Goal: Find specific page/section: Find specific page/section

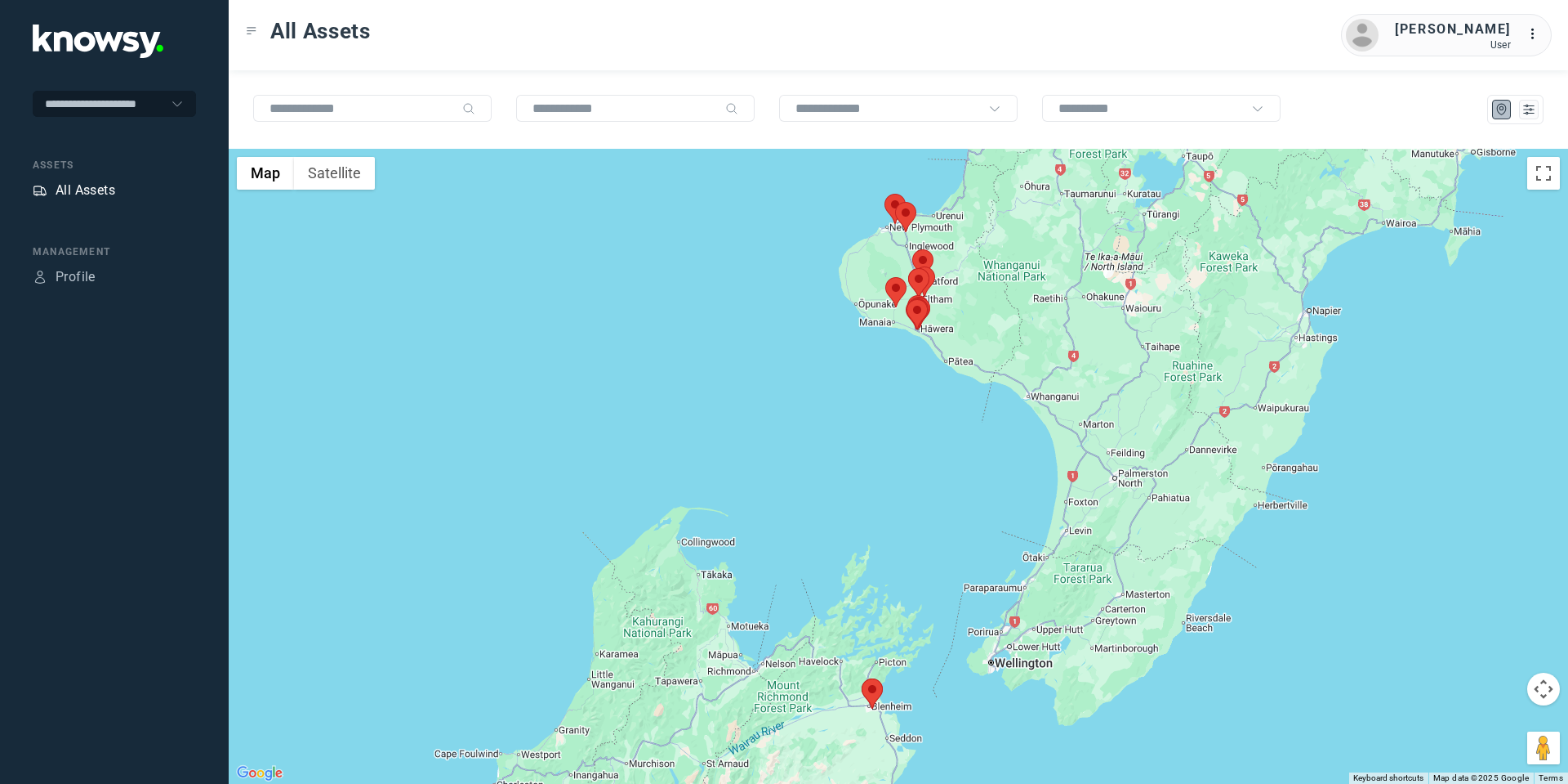
click at [95, 193] on div "All Assets" at bounding box center [85, 190] width 60 height 20
click at [1517, 106] on div at bounding box center [1516, 110] width 47 height 20
click at [1528, 113] on icon "List" at bounding box center [1529, 110] width 10 height 9
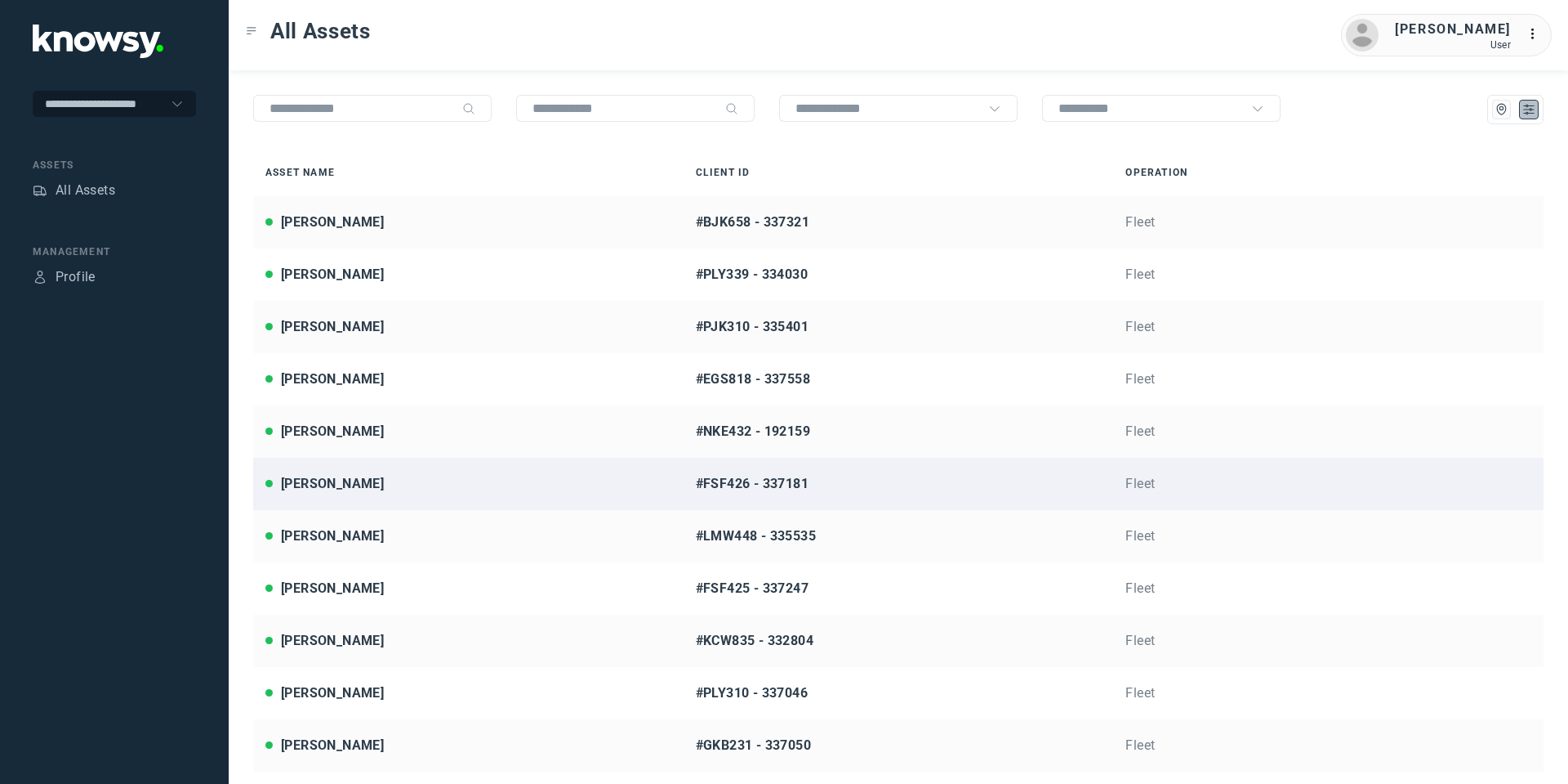
click at [298, 486] on div "[PERSON_NAME]" at bounding box center [332, 484] width 103 height 20
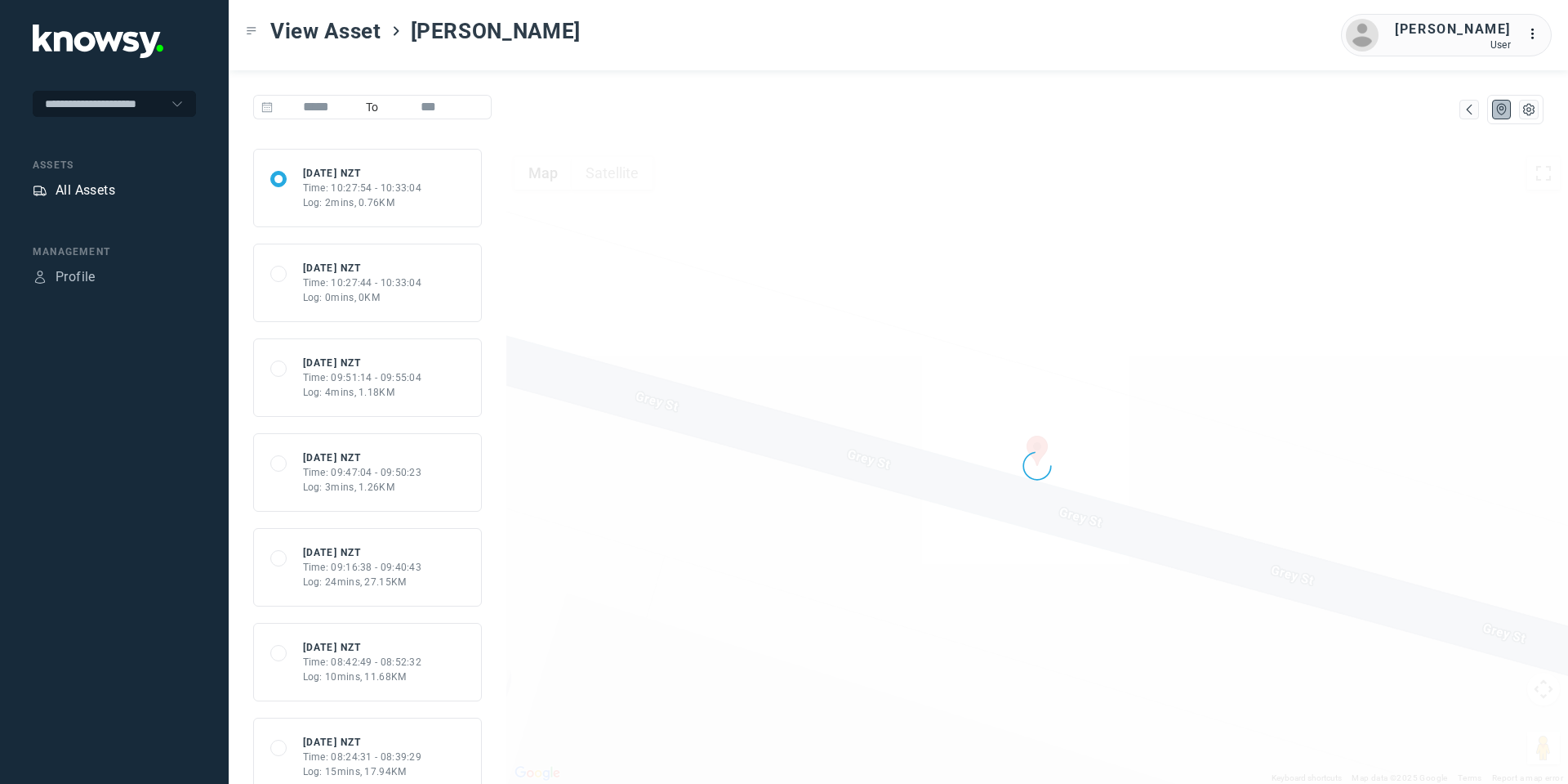
click at [107, 194] on div "All Assets" at bounding box center [85, 190] width 60 height 20
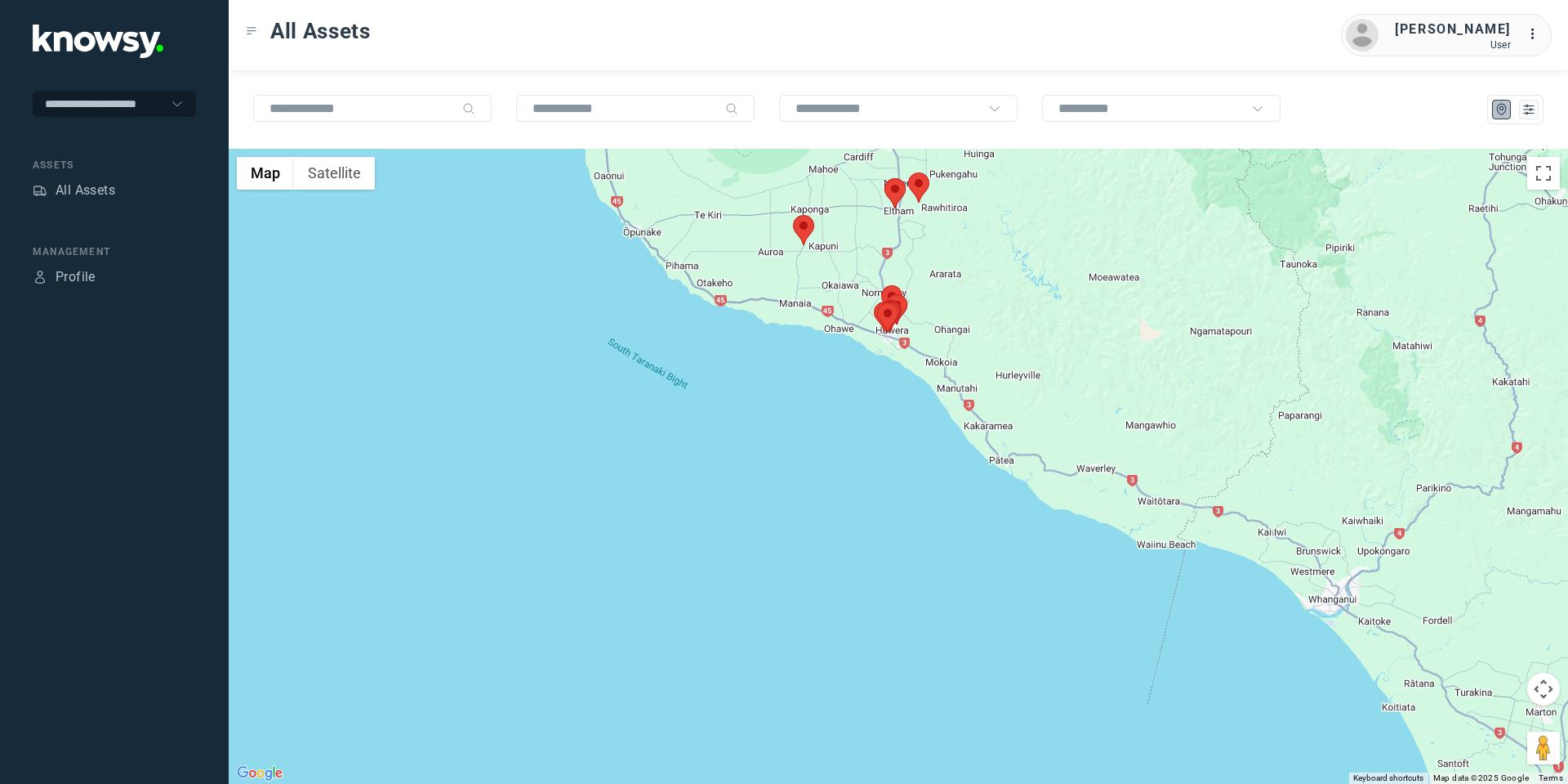
click at [927, 194] on img at bounding box center [919, 187] width 22 height 30
click at [908, 172] on area at bounding box center [908, 172] width 0 height 0
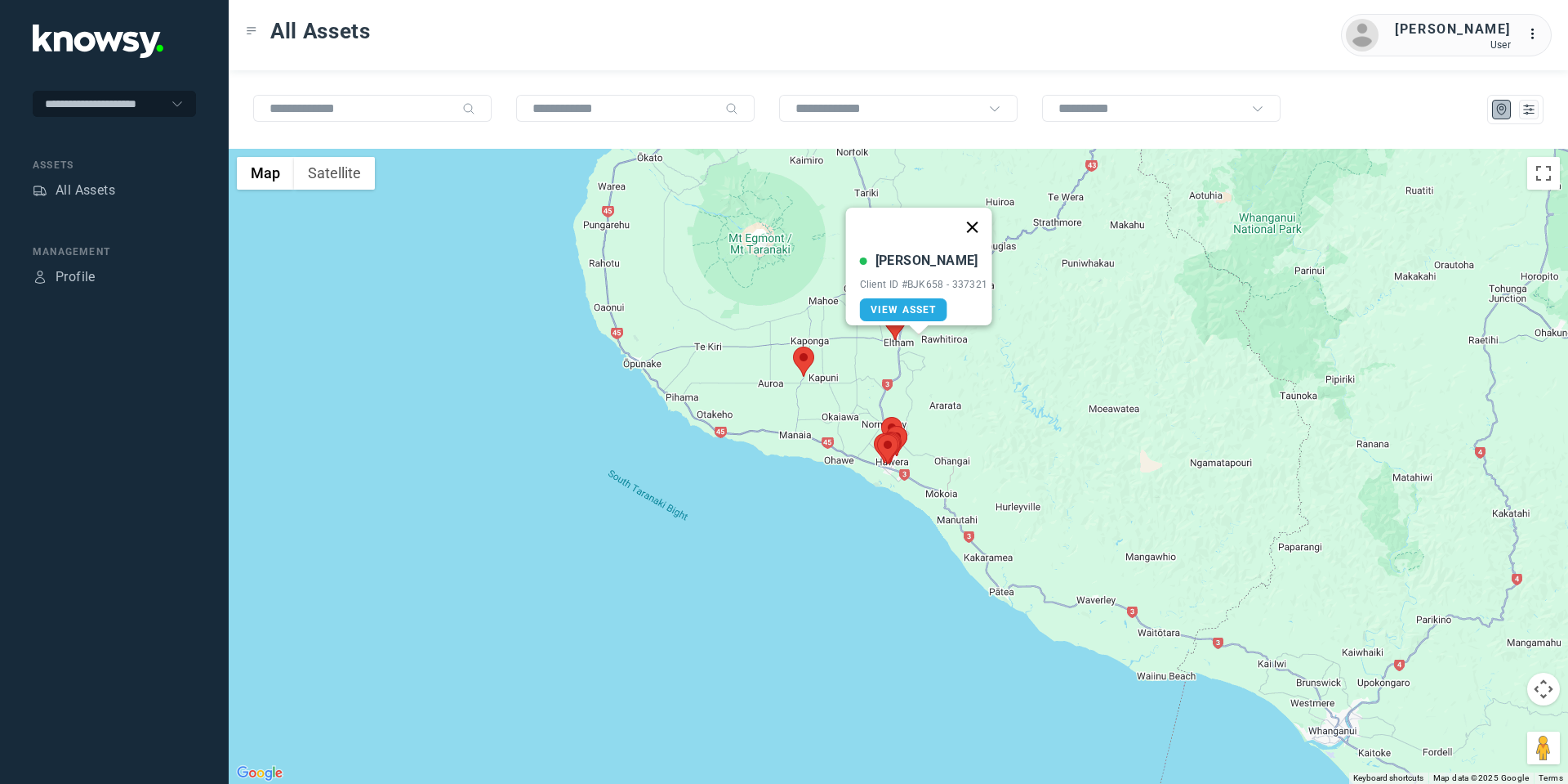
click at [984, 209] on button "Close" at bounding box center [972, 227] width 39 height 39
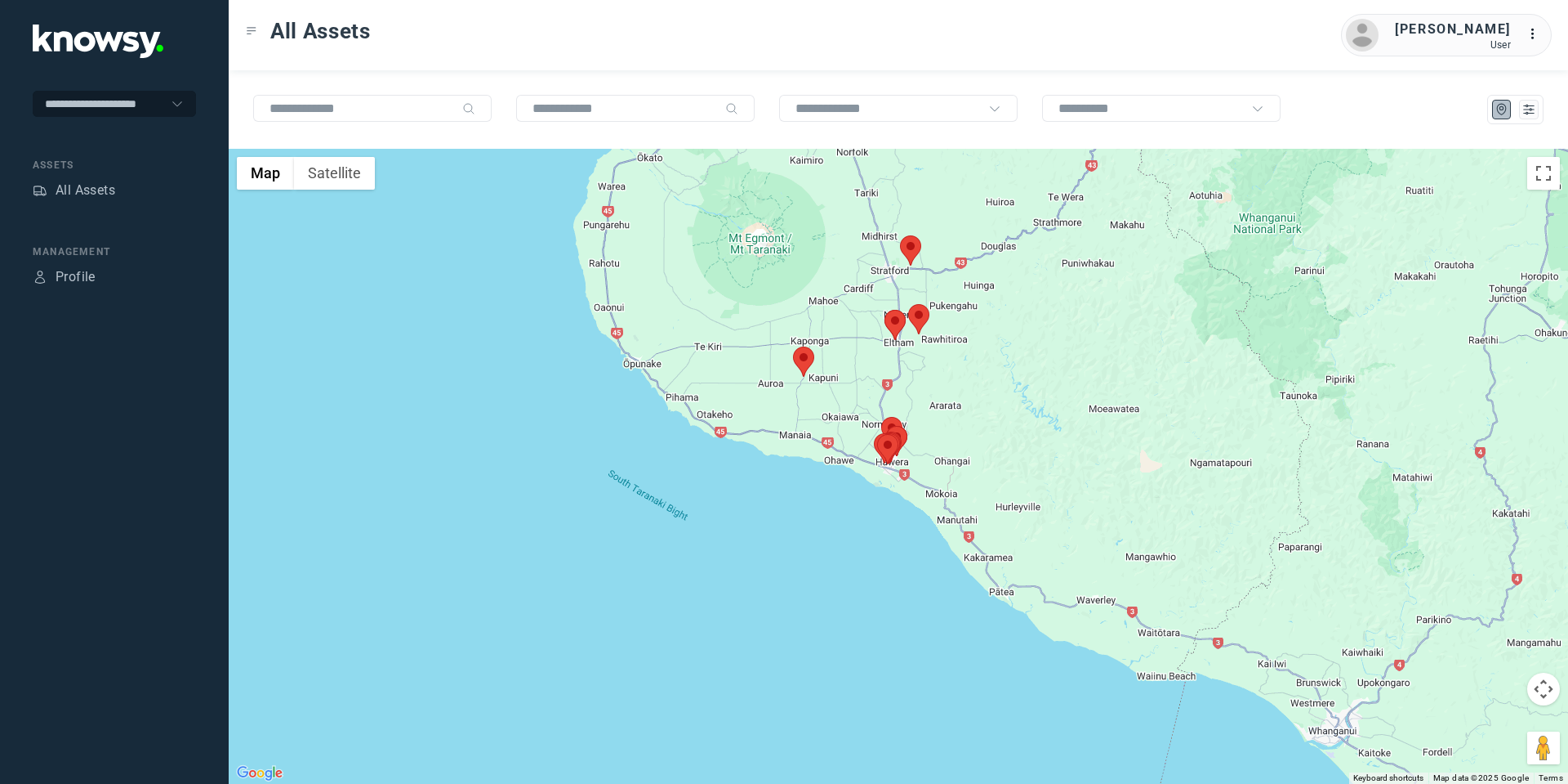
click at [884, 310] on area at bounding box center [884, 310] width 0 height 0
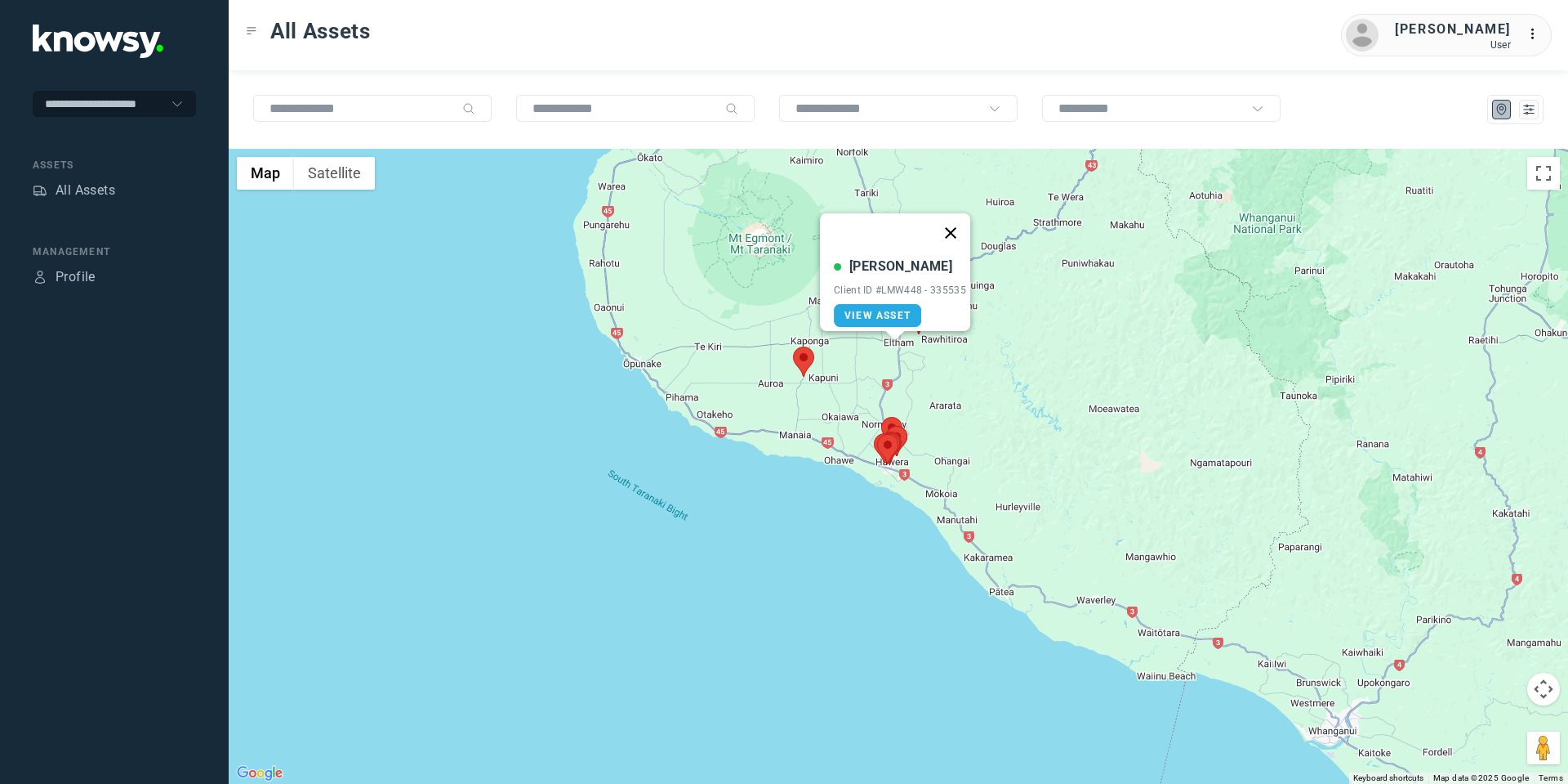
click at [959, 220] on button "Close" at bounding box center [951, 233] width 39 height 39
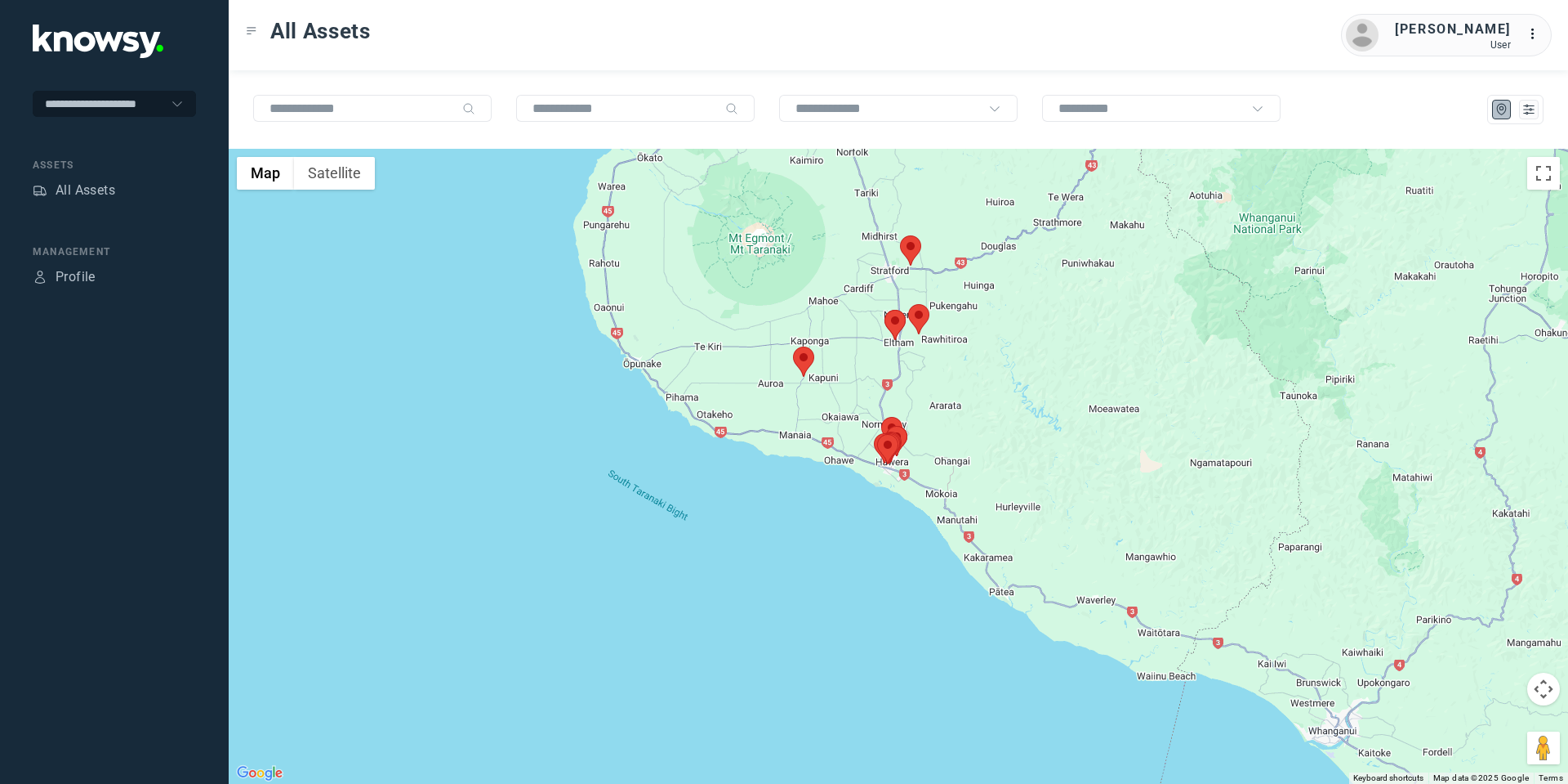
click at [900, 235] on area at bounding box center [900, 235] width 0 height 0
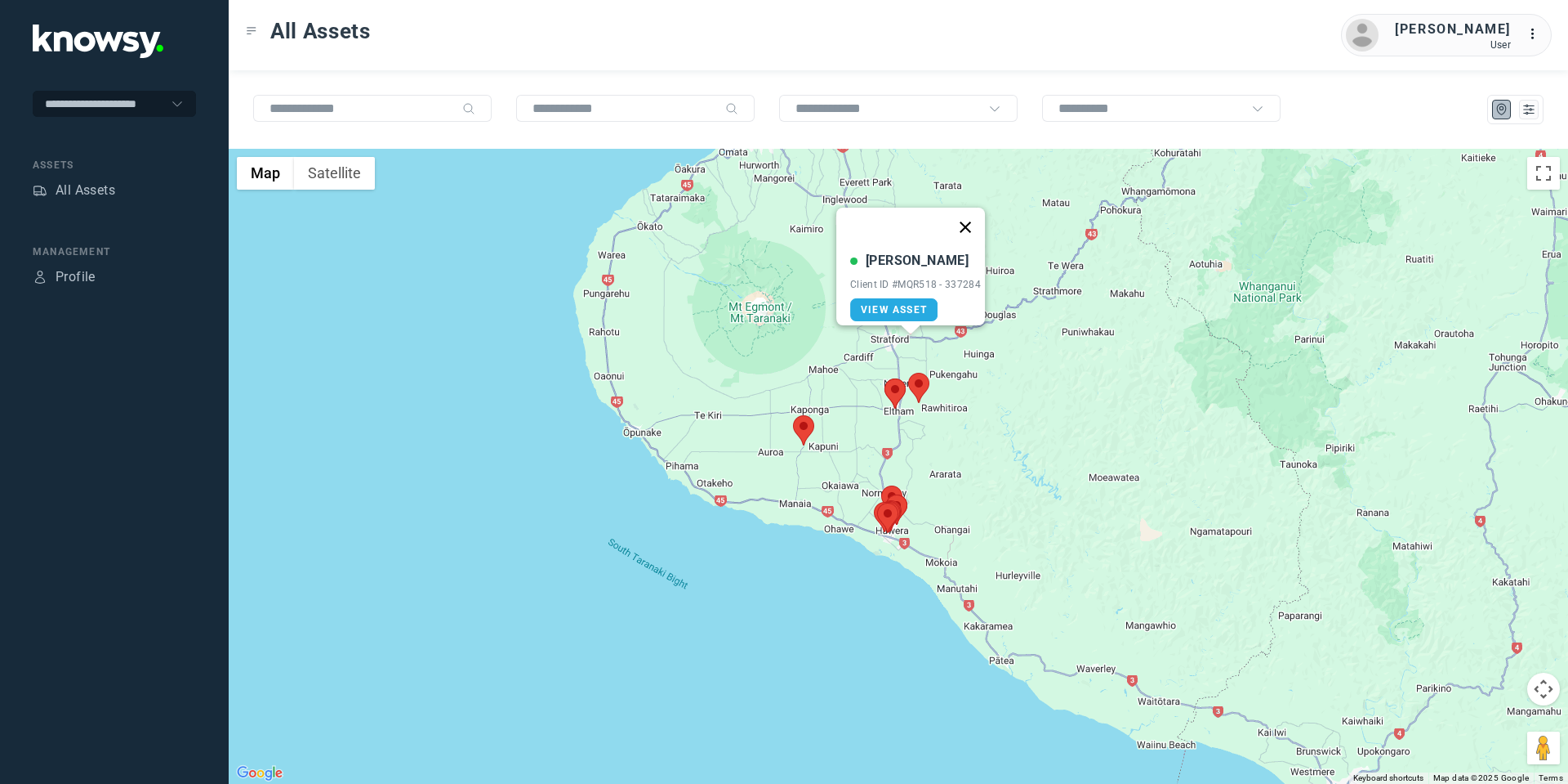
click at [966, 217] on button "Close" at bounding box center [966, 227] width 39 height 39
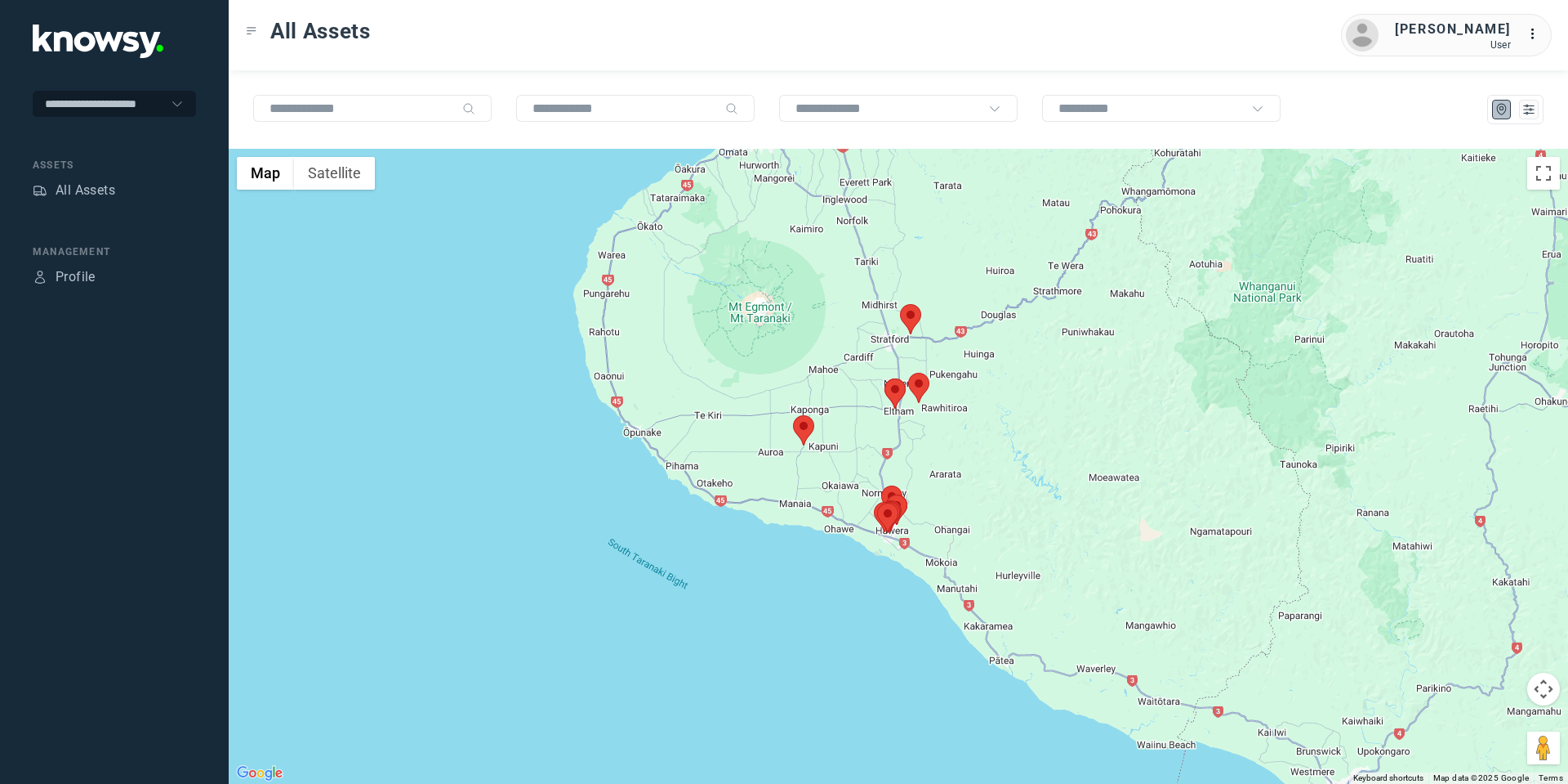
click at [795, 433] on img at bounding box center [804, 430] width 22 height 30
click at [793, 416] on area at bounding box center [793, 416] width 0 height 0
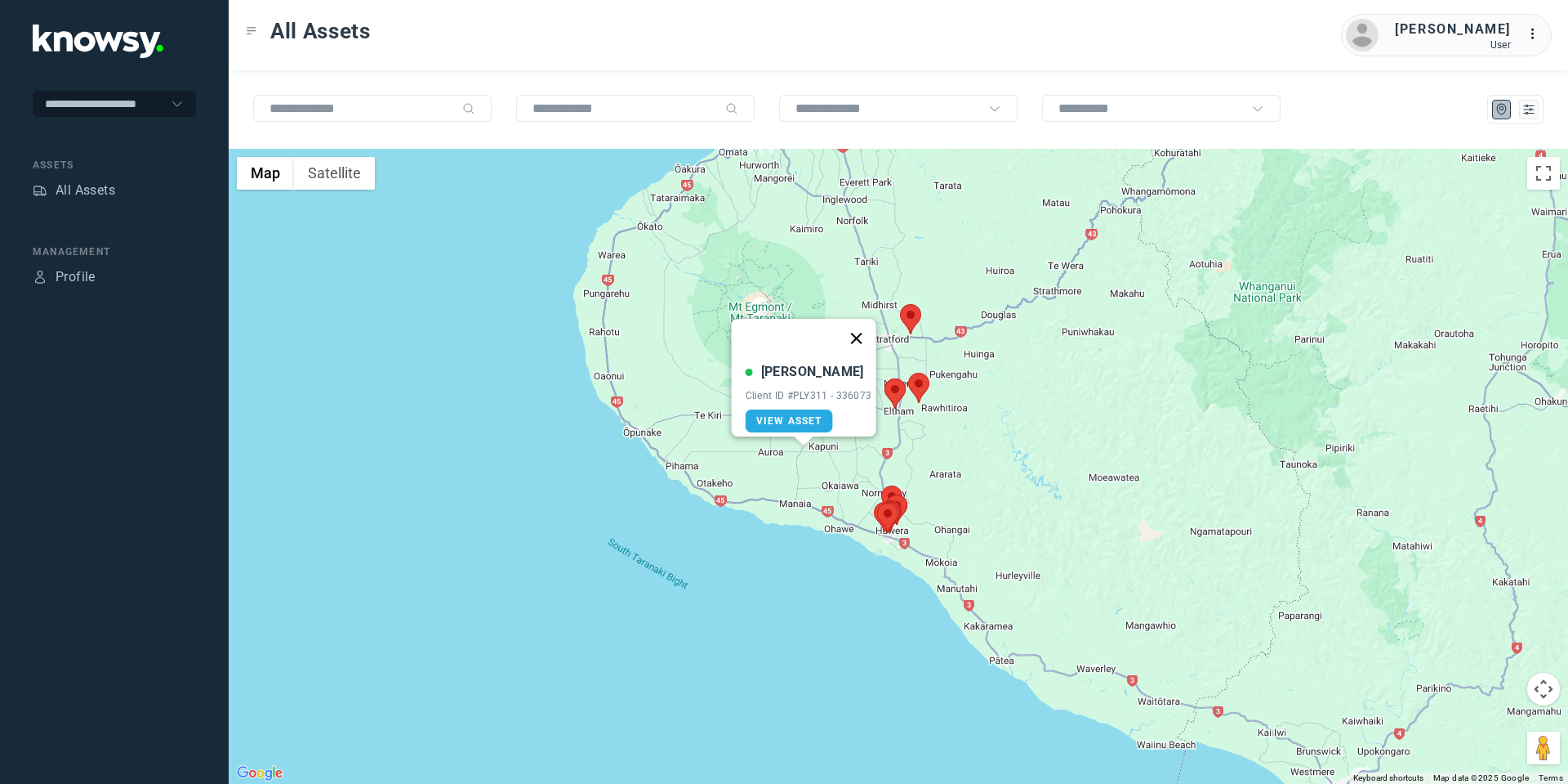
click at [868, 328] on button "Close" at bounding box center [856, 338] width 39 height 39
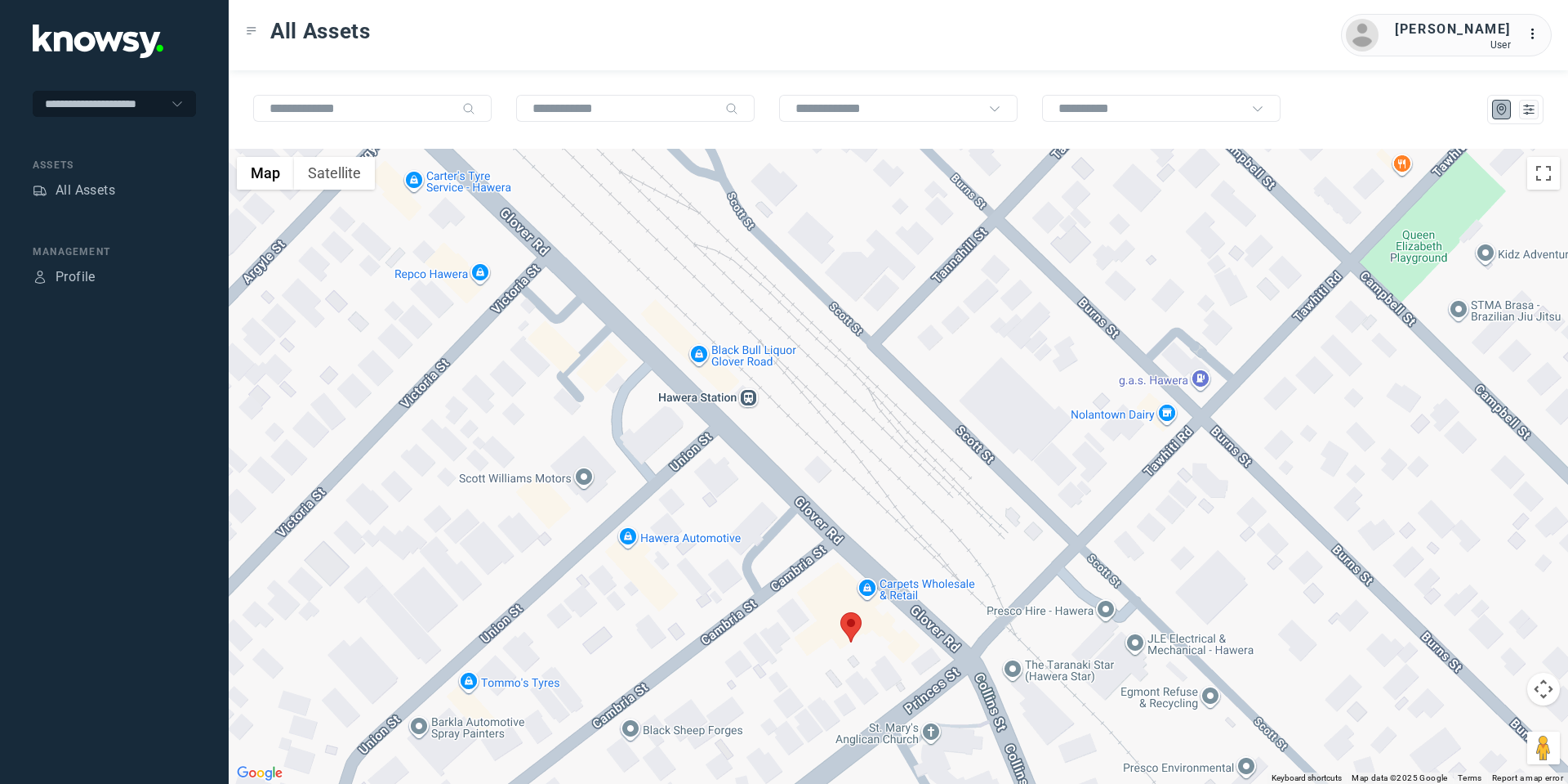
click at [840, 612] on area at bounding box center [840, 612] width 0 height 0
click at [910, 524] on button "Close" at bounding box center [905, 535] width 39 height 39
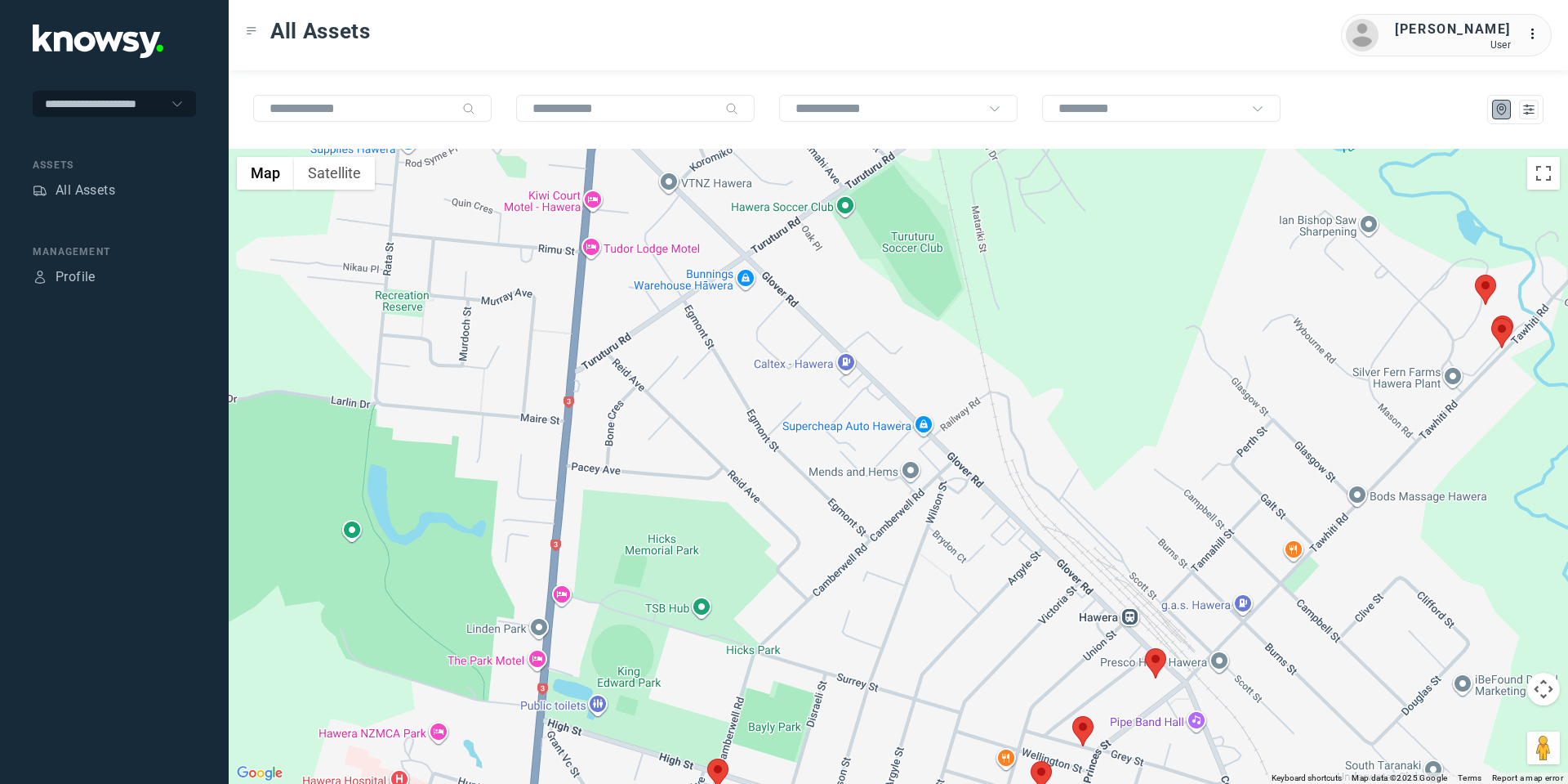
click at [1542, 681] on button "Map camera controls" at bounding box center [1543, 688] width 32 height 32
click at [1467, 724] on button "Move down" at bounding box center [1461, 729] width 32 height 32
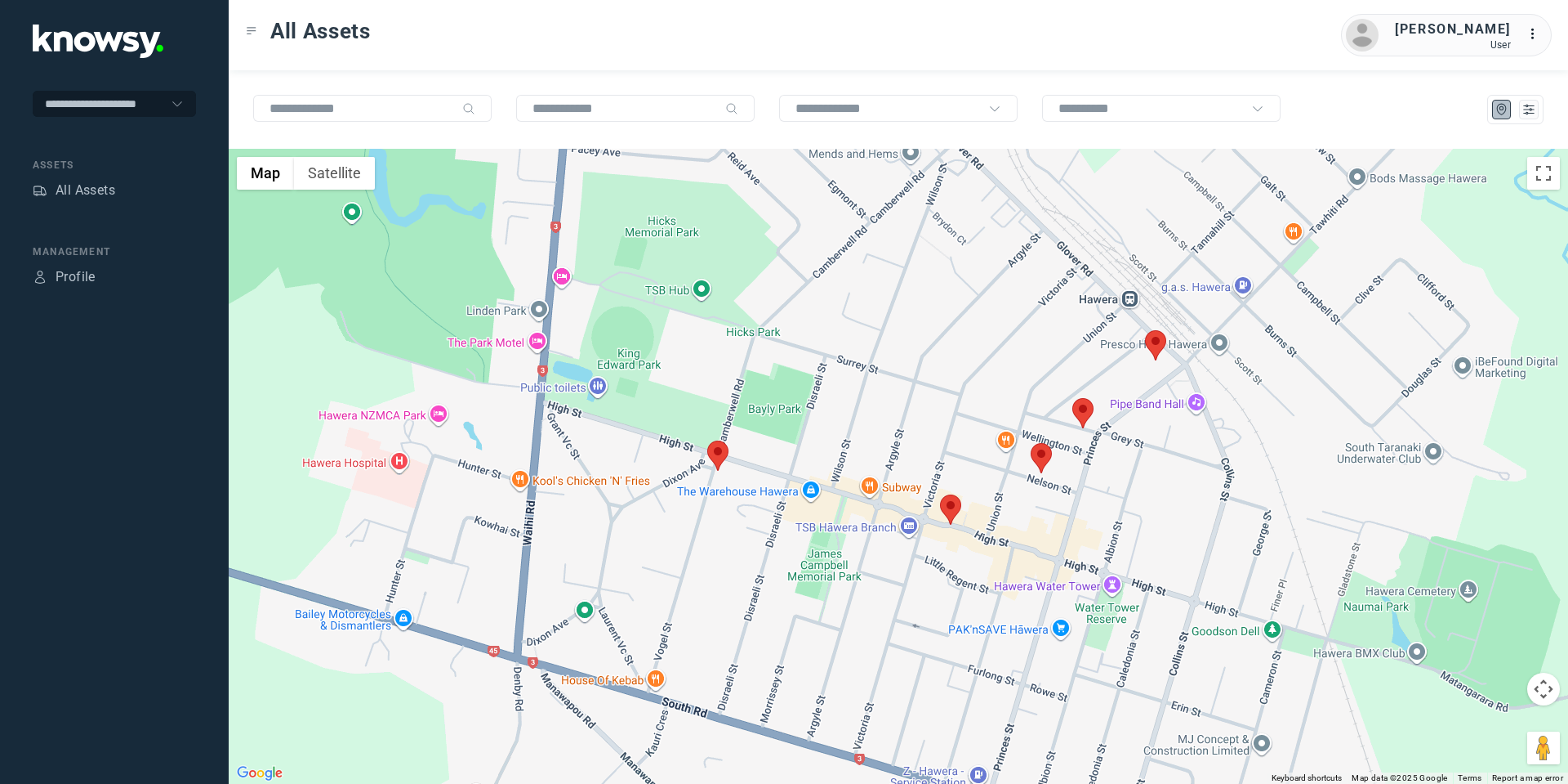
click at [707, 440] on area at bounding box center [707, 440] width 0 height 0
click at [940, 495] on area at bounding box center [940, 495] width 0 height 0
click at [1030, 443] on area at bounding box center [1030, 443] width 0 height 0
click at [1102, 362] on button "Close" at bounding box center [1094, 367] width 39 height 39
click at [1072, 398] on area at bounding box center [1072, 398] width 0 height 0
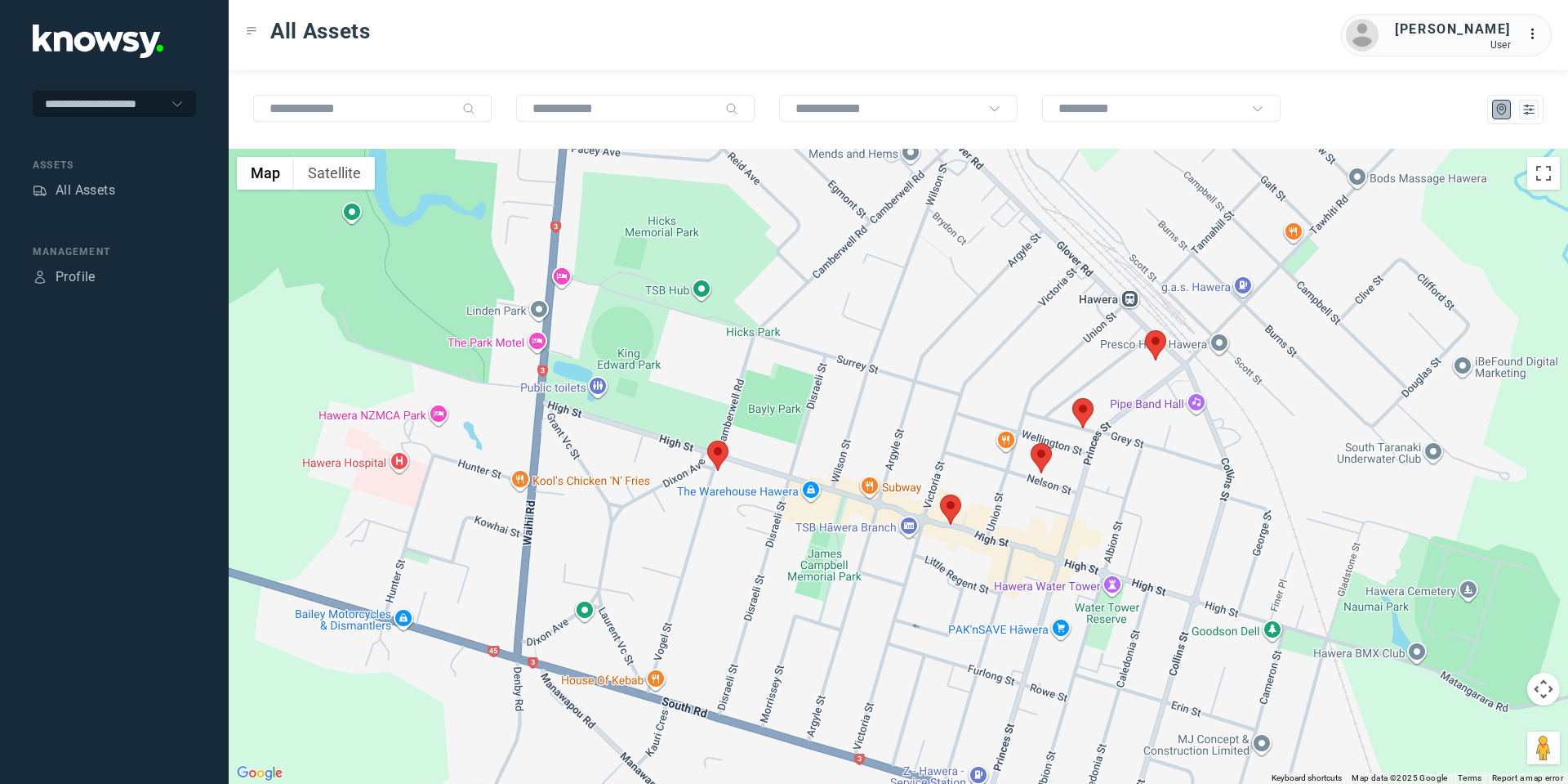
click at [1072, 398] on area at bounding box center [1072, 398] width 0 height 0
click at [1147, 302] on button "Close" at bounding box center [1136, 321] width 39 height 39
